Goal: Task Accomplishment & Management: Manage account settings

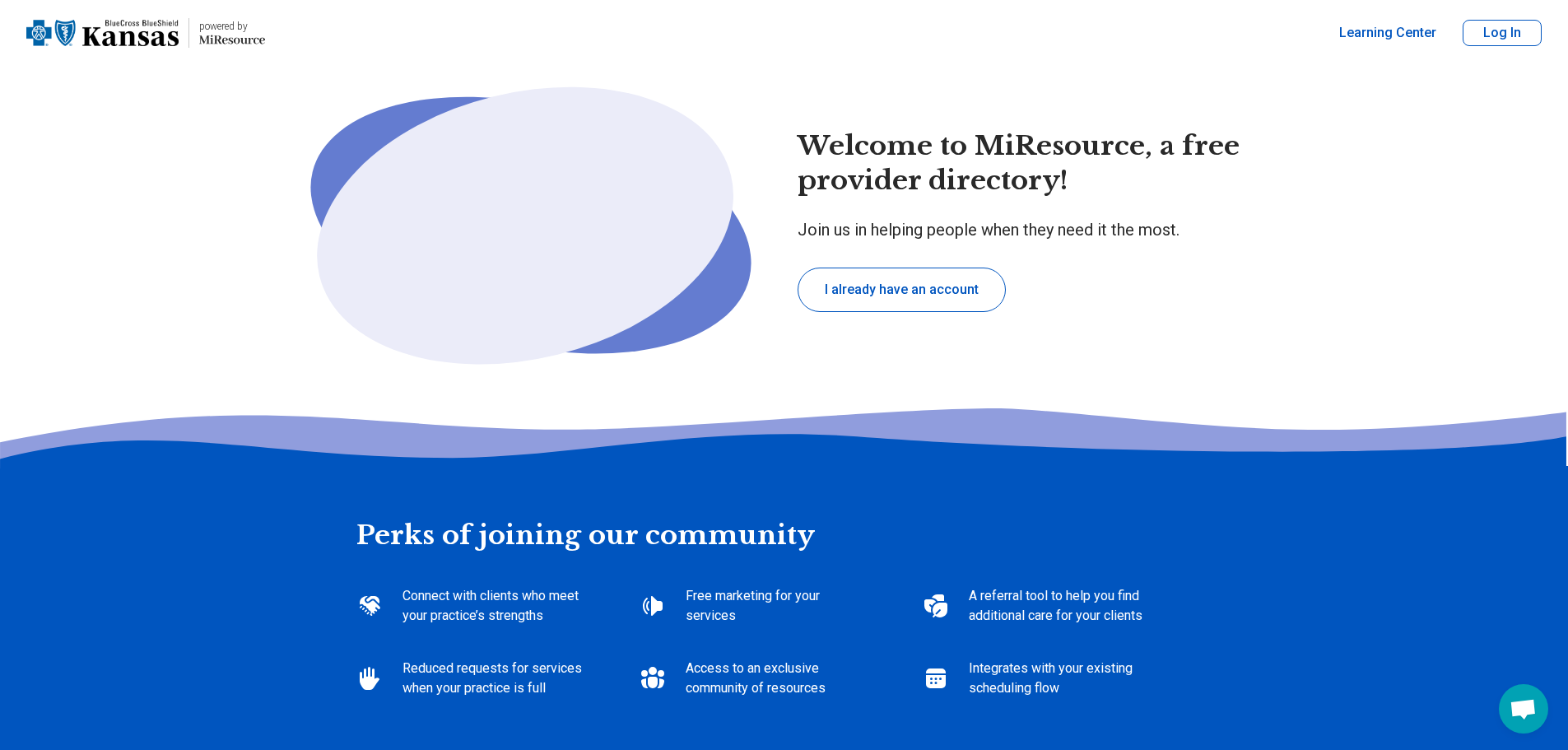
click at [898, 304] on button "I already have an account" at bounding box center [902, 290] width 209 height 45
type textarea "*"
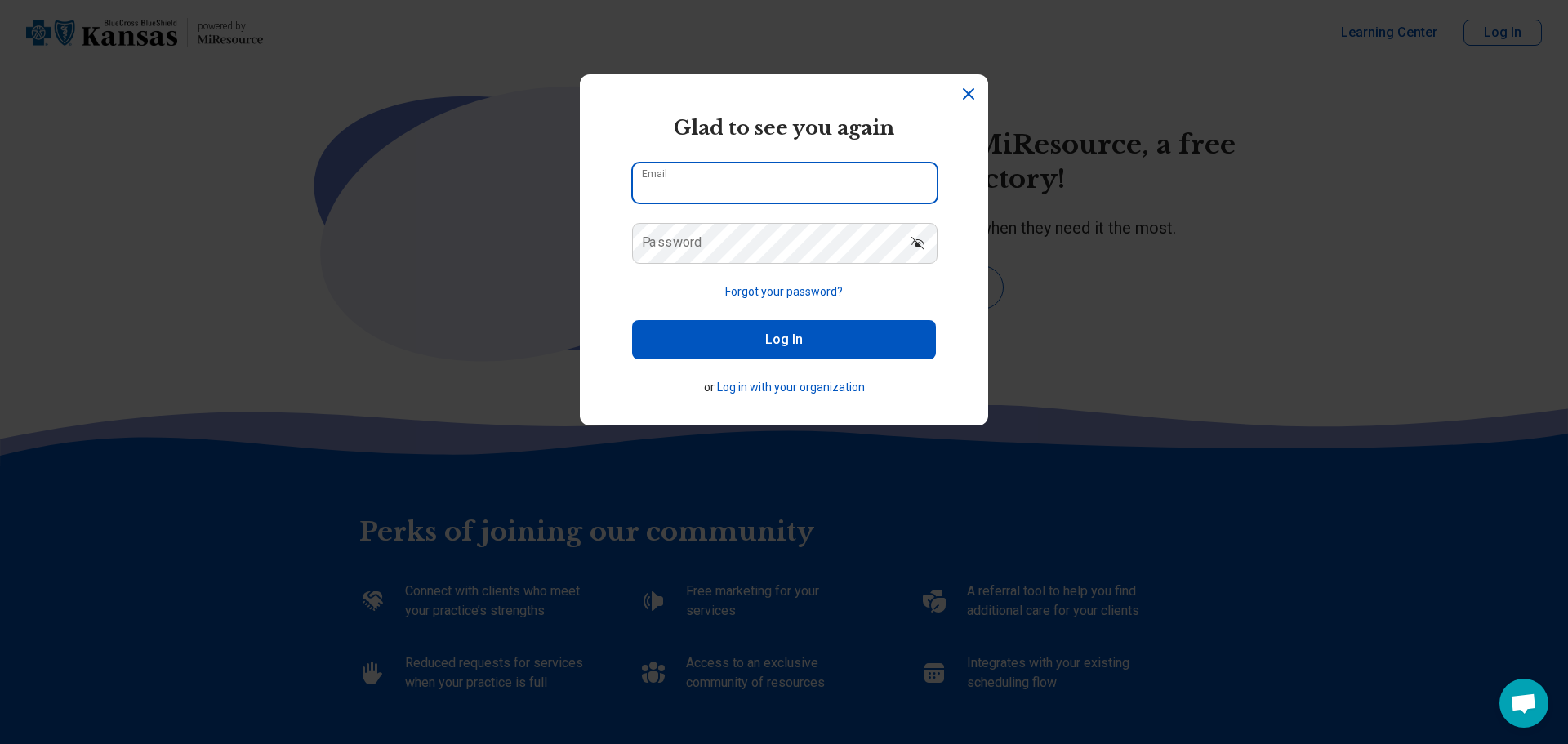
type input "**********"
click at [764, 347] on button "Log In" at bounding box center [784, 340] width 304 height 39
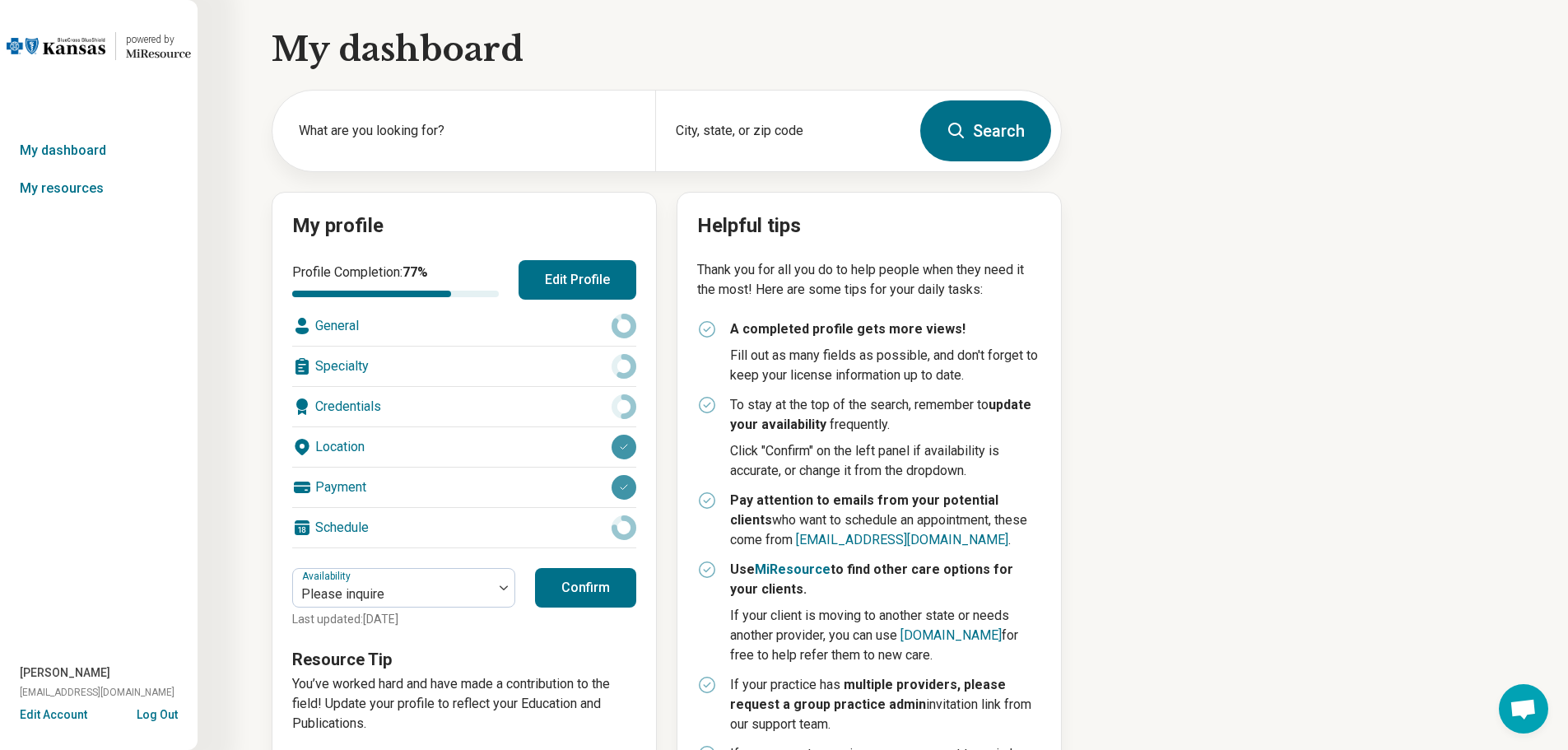
click at [566, 586] on button "Confirm" at bounding box center [585, 588] width 101 height 40
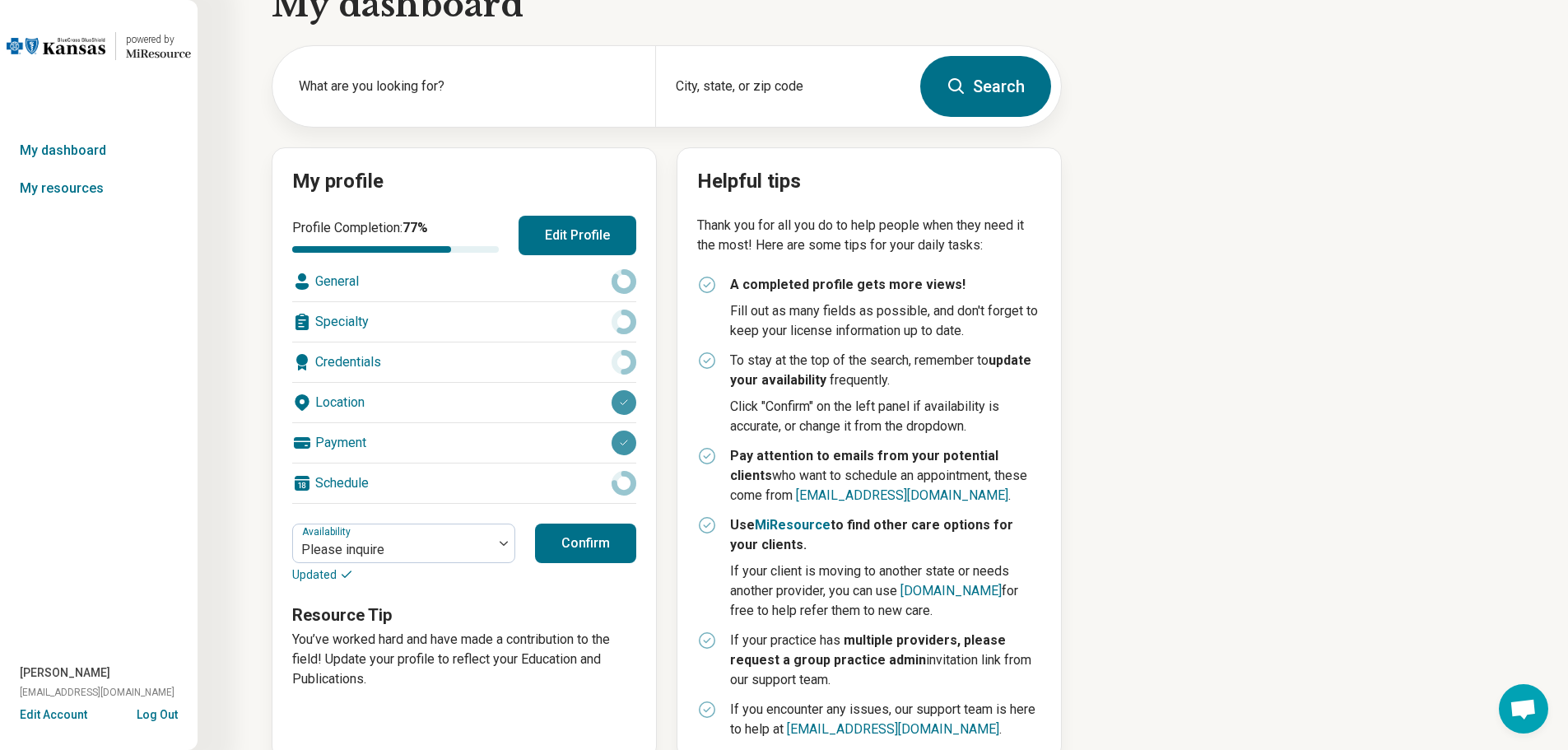
scroll to position [77, 0]
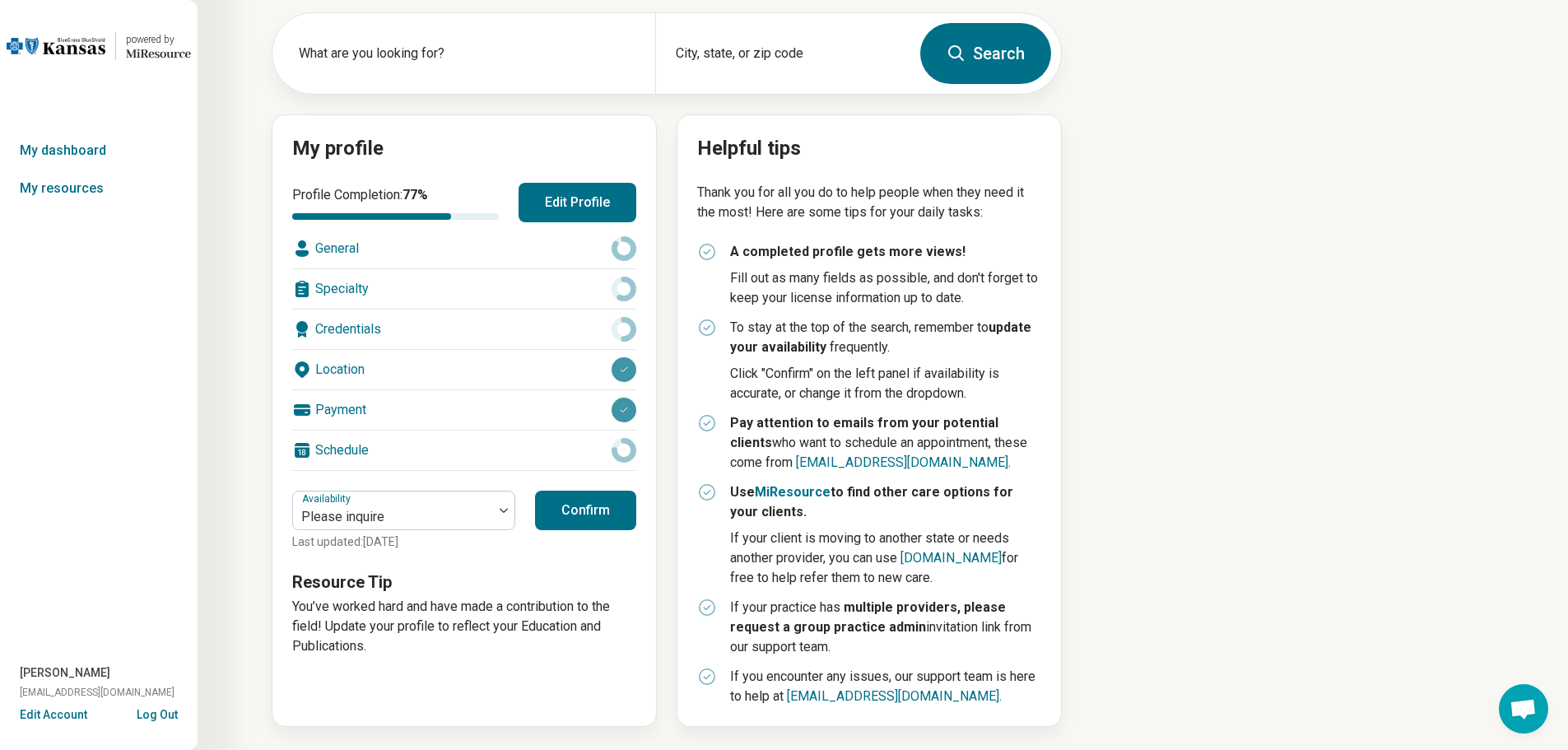
click at [596, 193] on button "Edit Profile" at bounding box center [577, 202] width 118 height 40
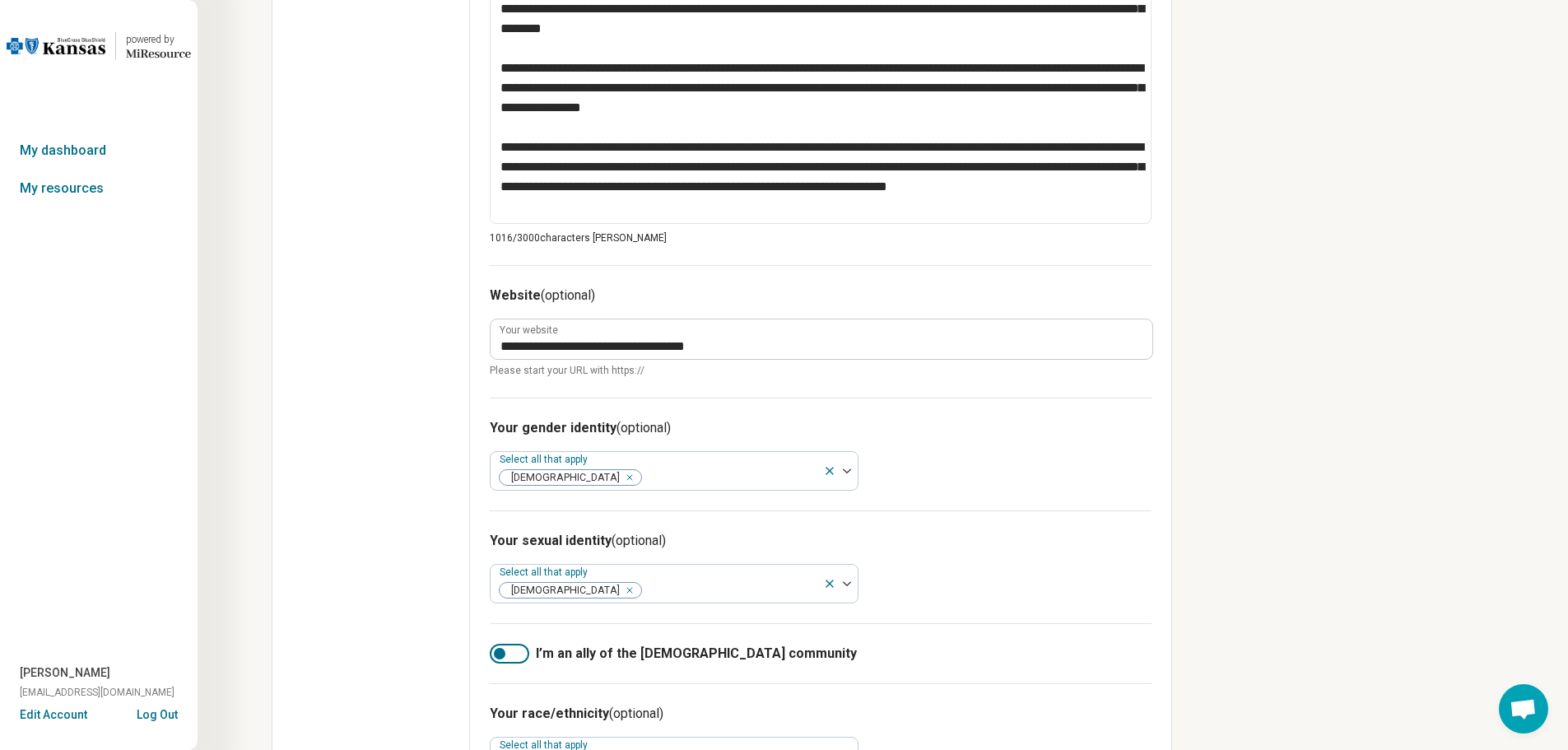
scroll to position [1045, 0]
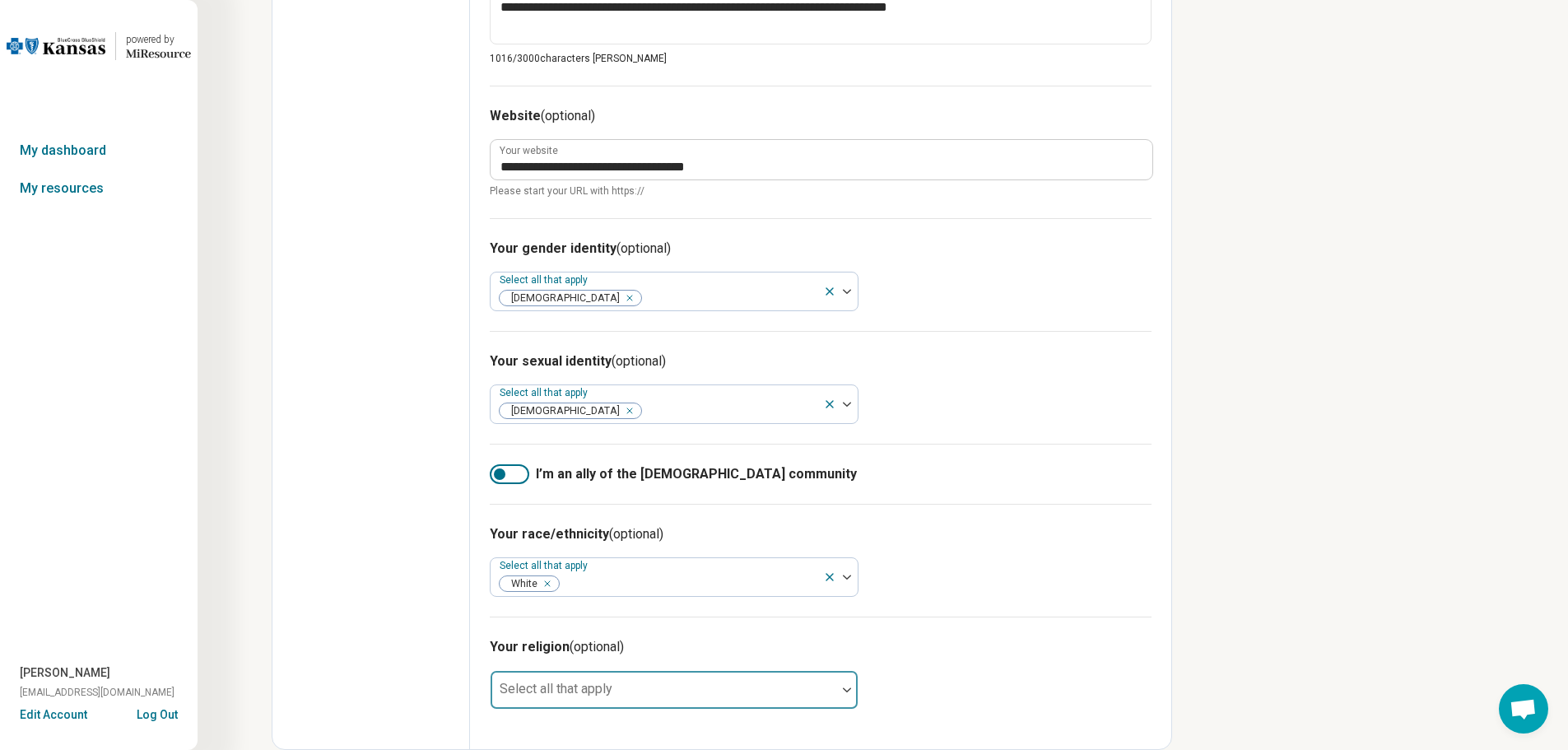
click at [845, 689] on img at bounding box center [847, 690] width 8 height 5
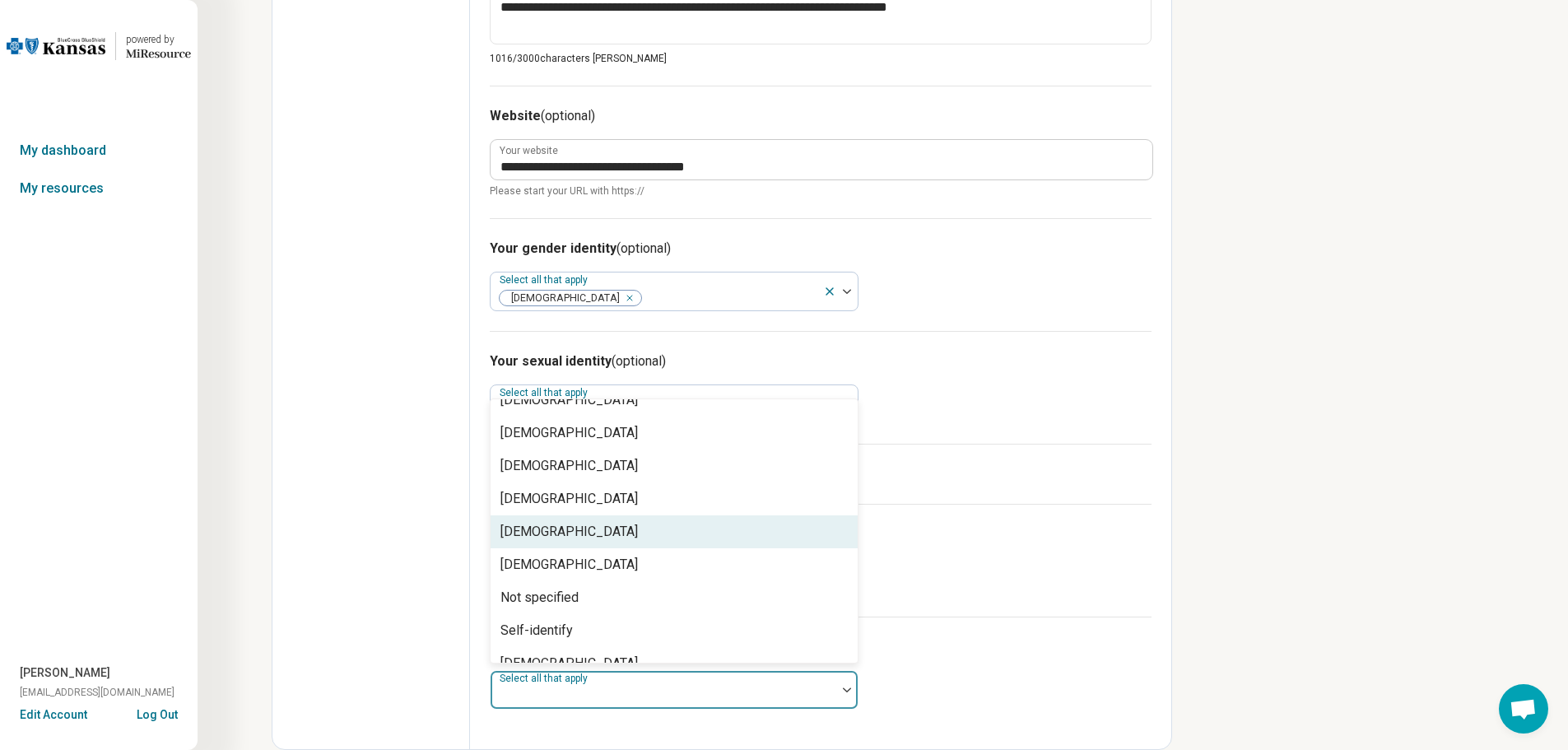
scroll to position [237, 0]
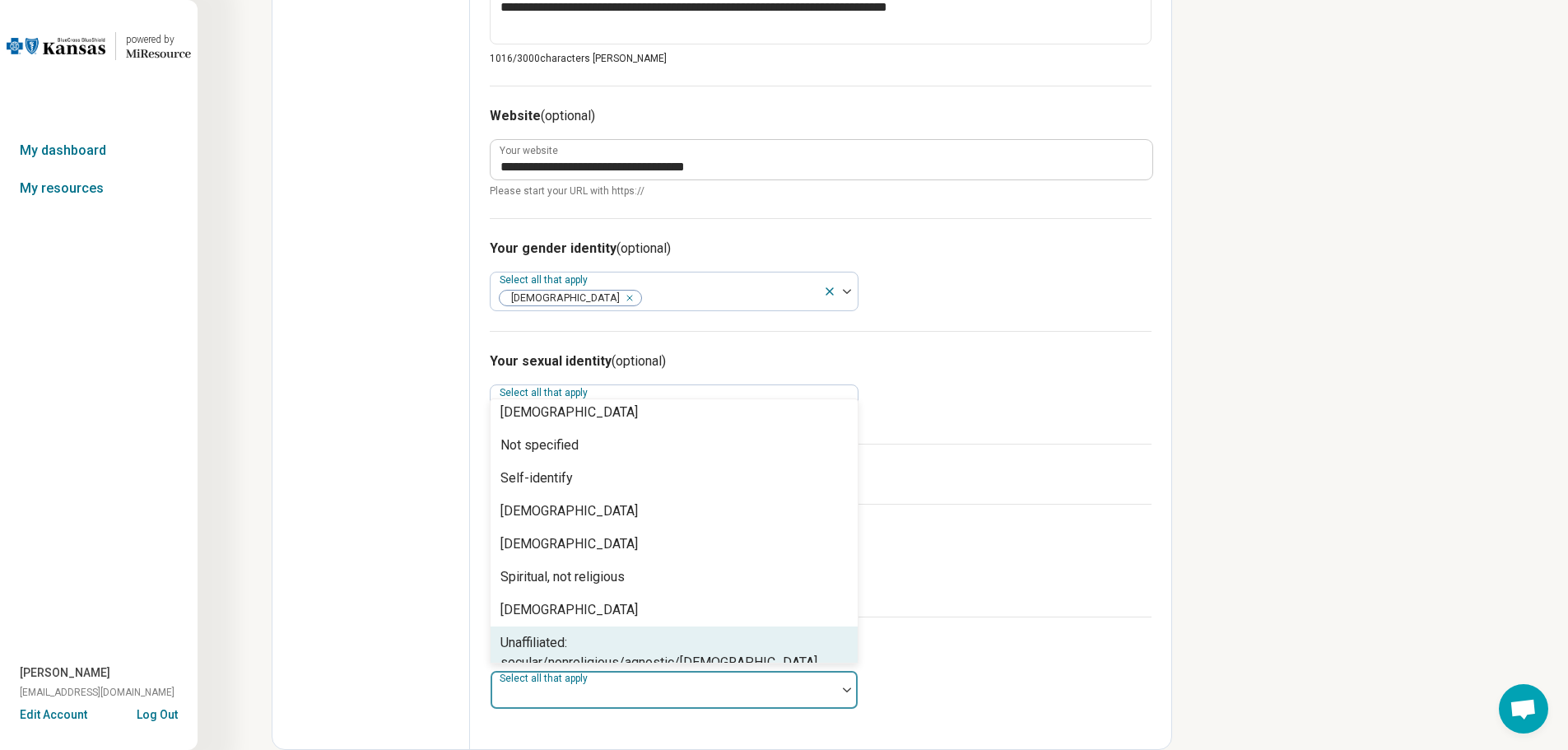
click at [801, 639] on div "Unaffiliated: secular/nonreligious/agnostic/[DEMOGRAPHIC_DATA]" at bounding box center [674, 653] width 367 height 53
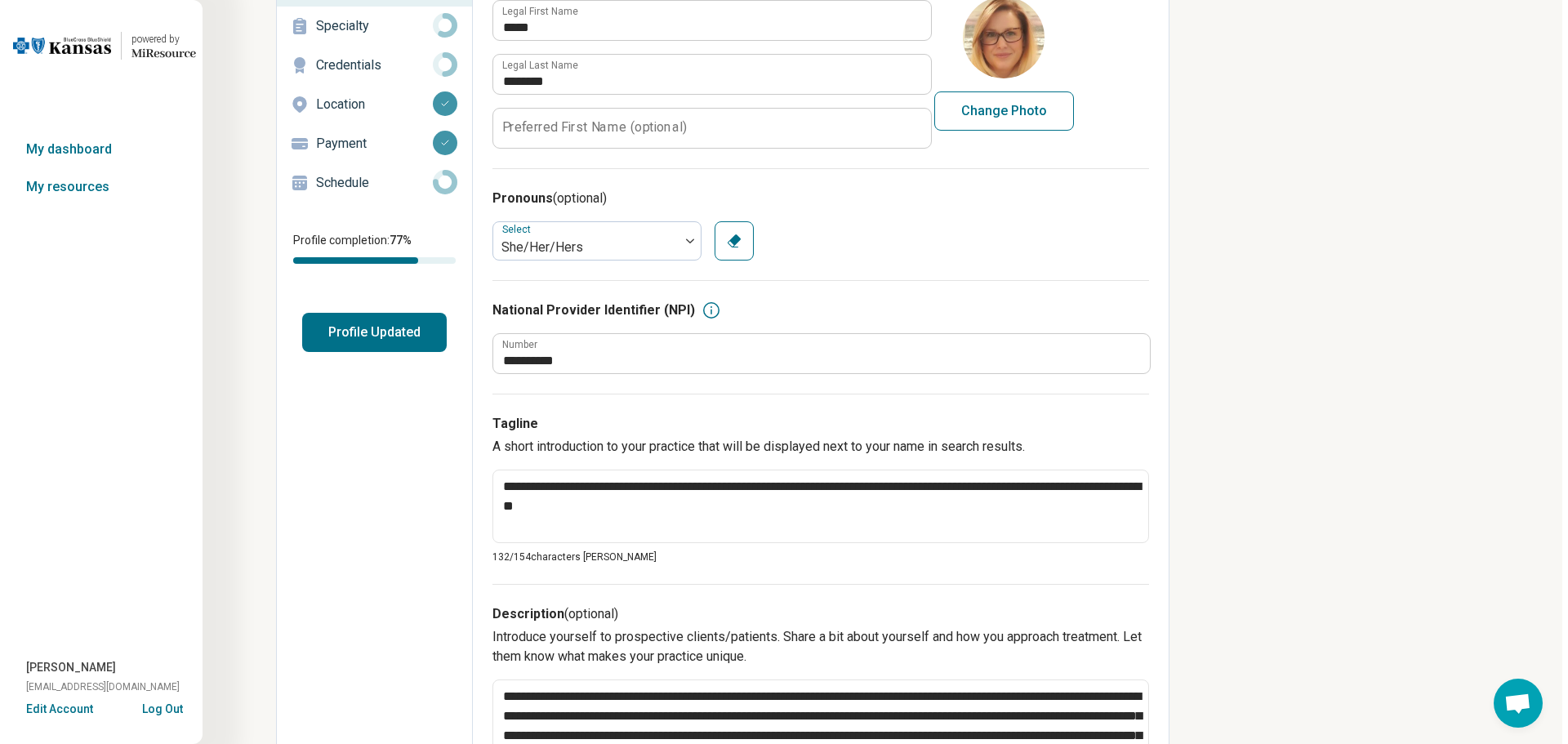
scroll to position [0, 0]
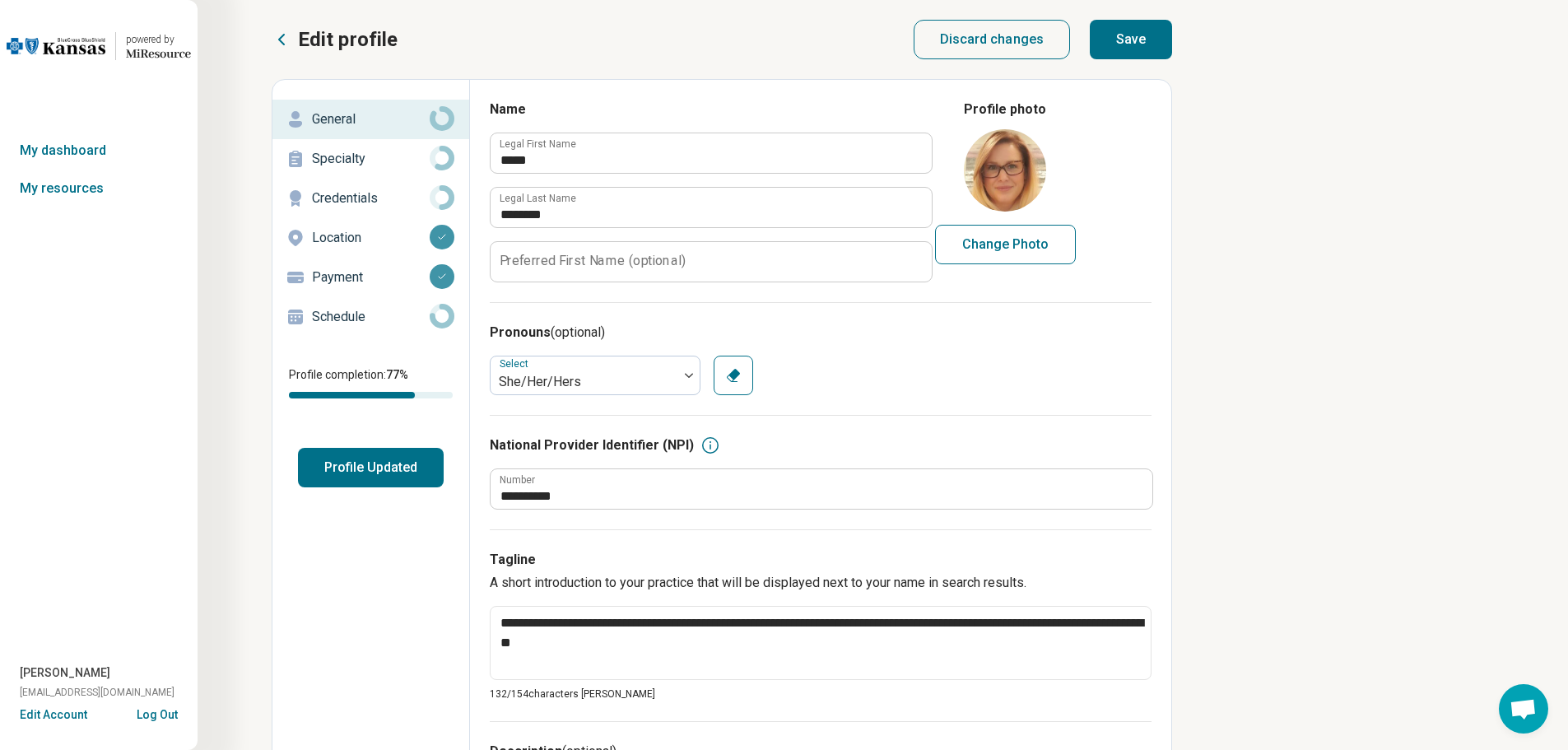
click at [1113, 37] on button "Save" at bounding box center [1131, 39] width 82 height 40
type textarea "*"
click at [358, 459] on button "Profile Updated" at bounding box center [370, 467] width 146 height 40
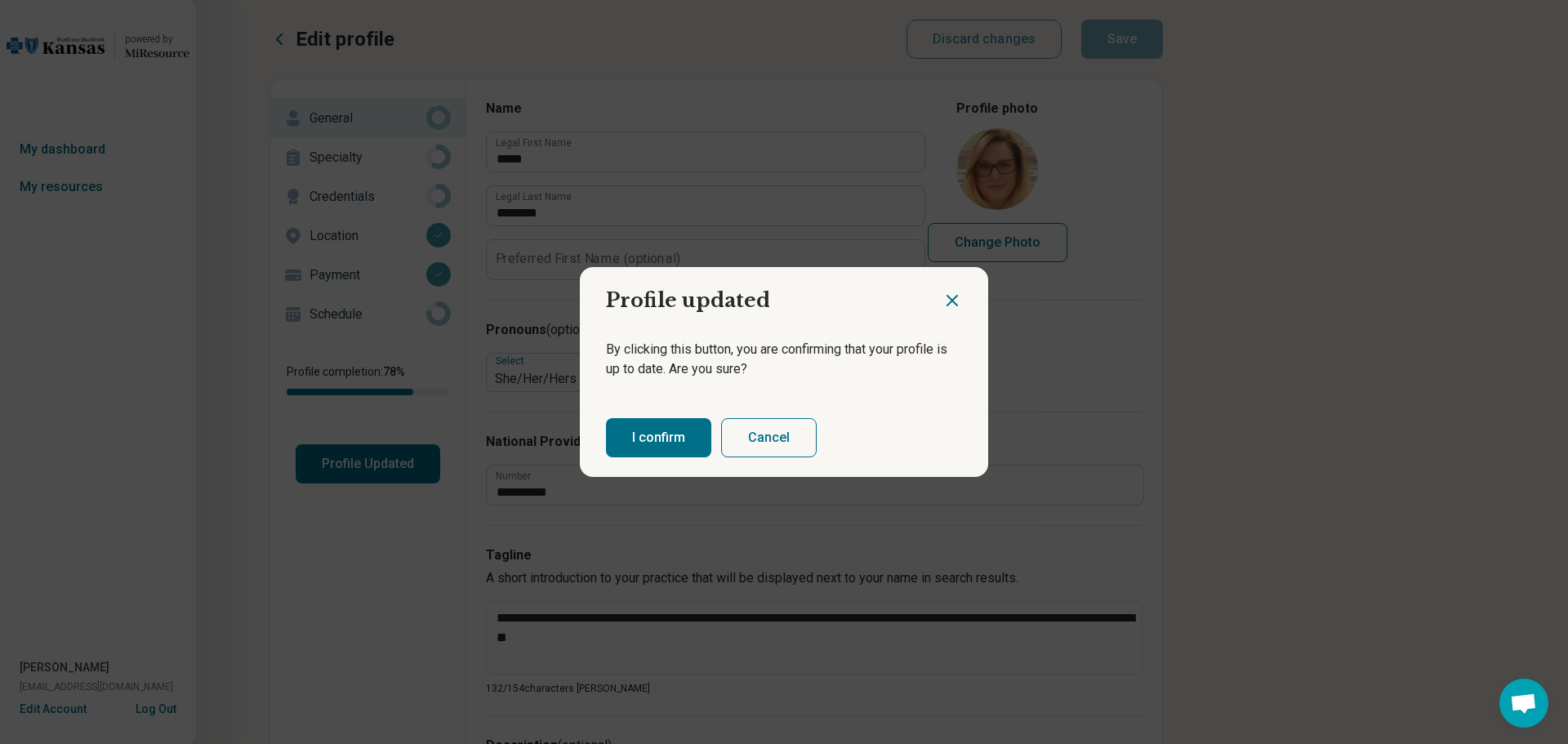
click at [668, 431] on button "I confirm" at bounding box center [658, 438] width 105 height 39
